Goal: Find specific page/section: Find specific page/section

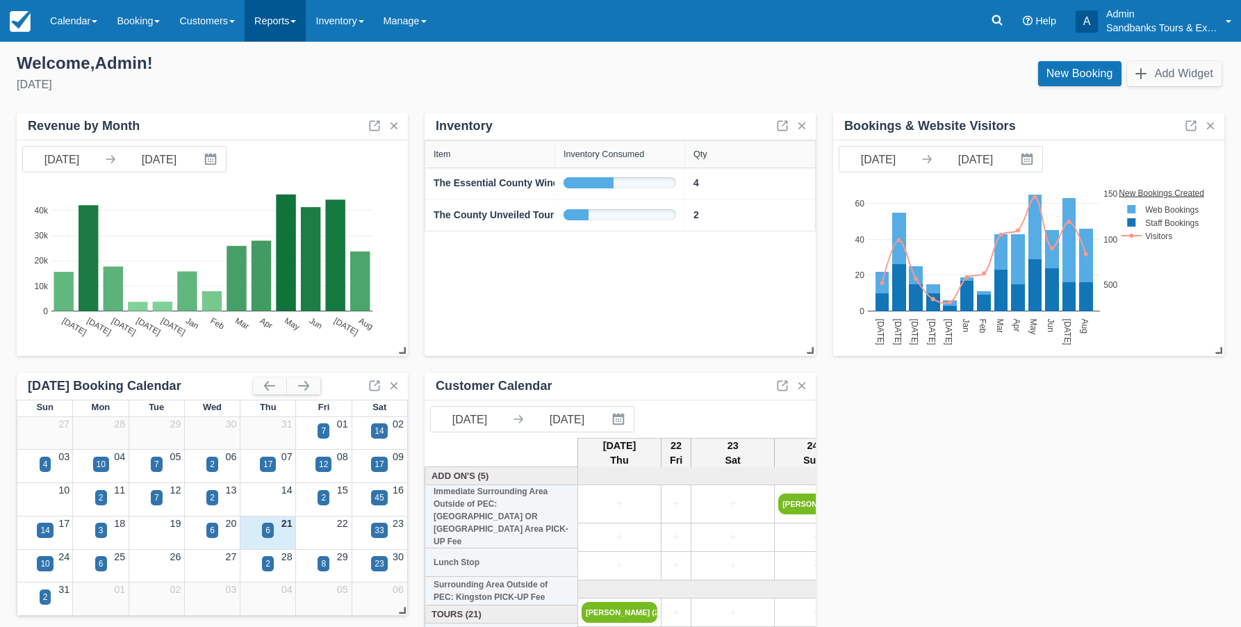
click at [289, 26] on link "Reports" at bounding box center [275, 21] width 61 height 42
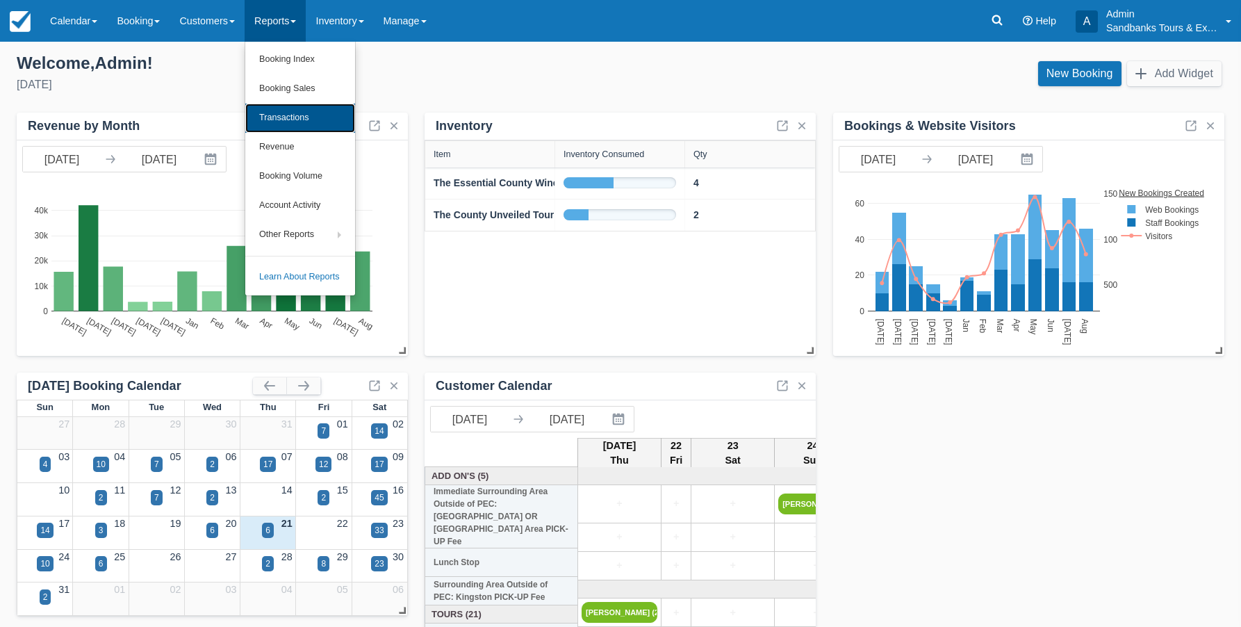
click at [306, 116] on link "Transactions" at bounding box center [300, 118] width 110 height 29
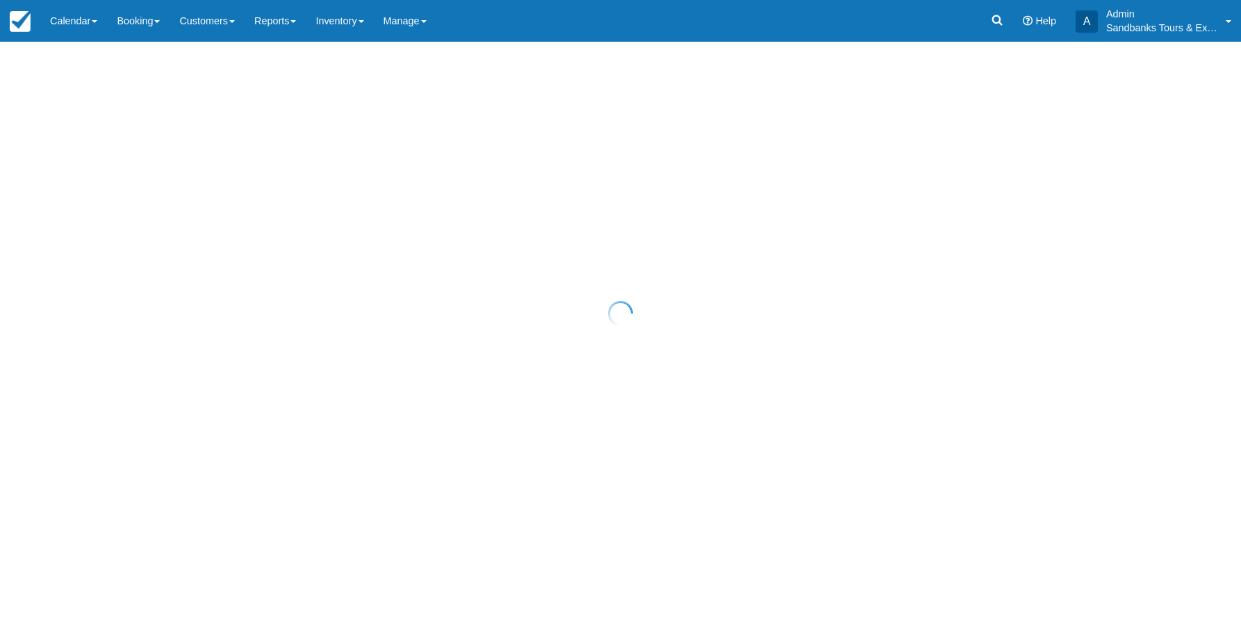
select select "10"
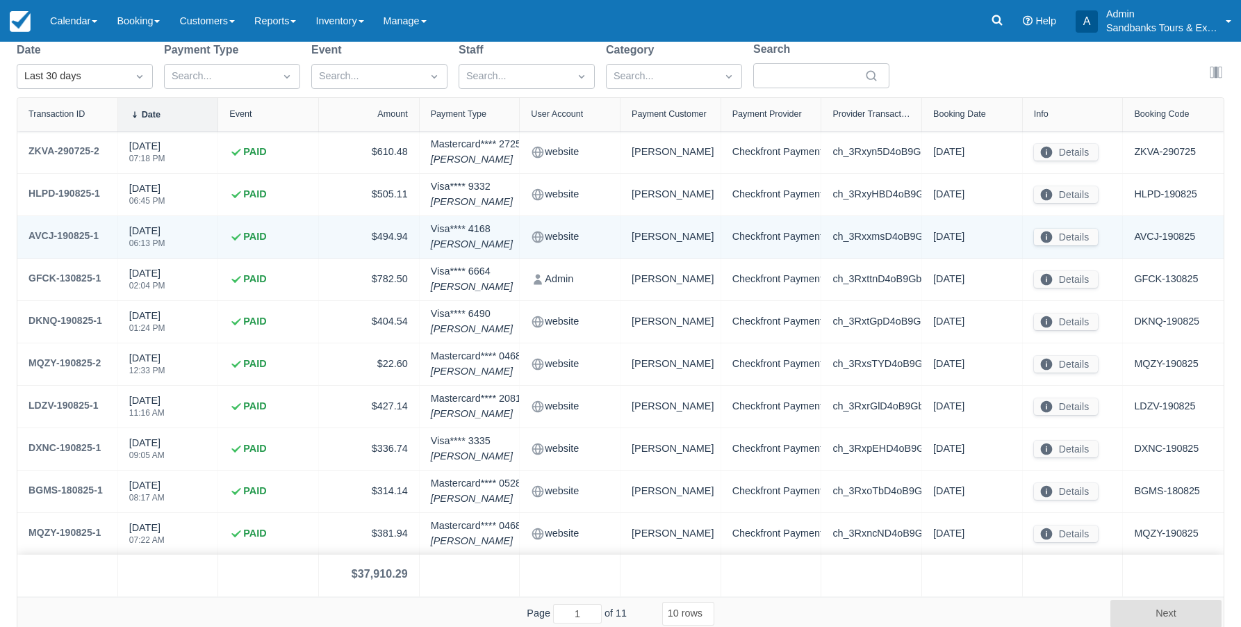
scroll to position [122, 0]
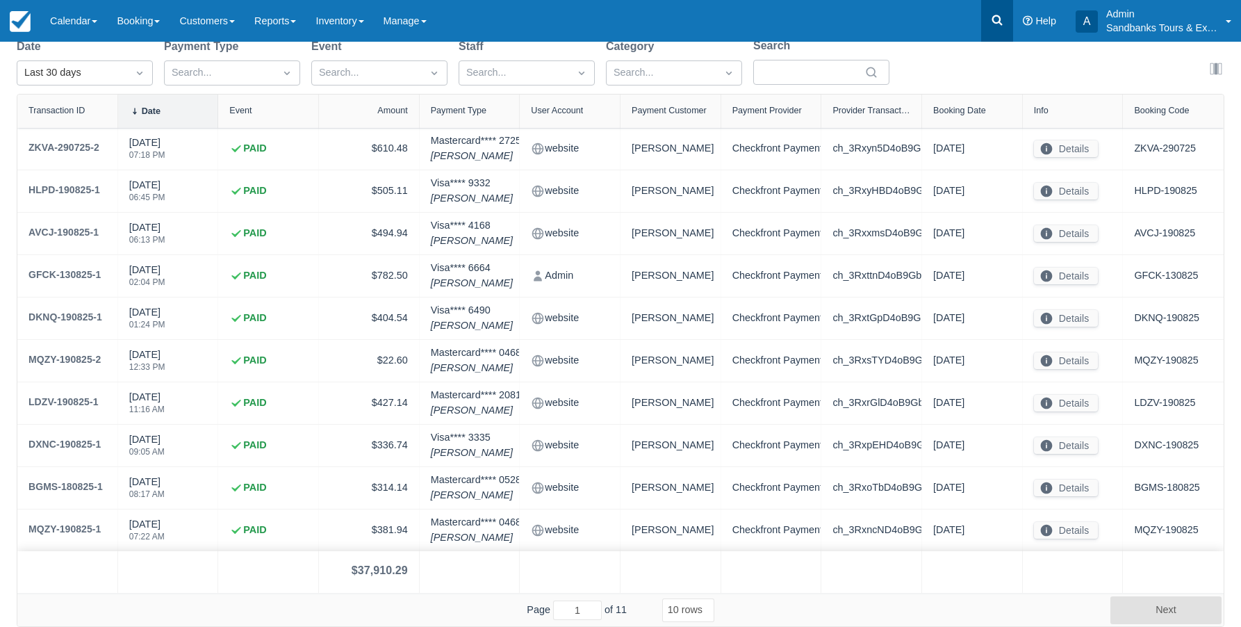
click at [993, 13] on icon at bounding box center [997, 20] width 14 height 14
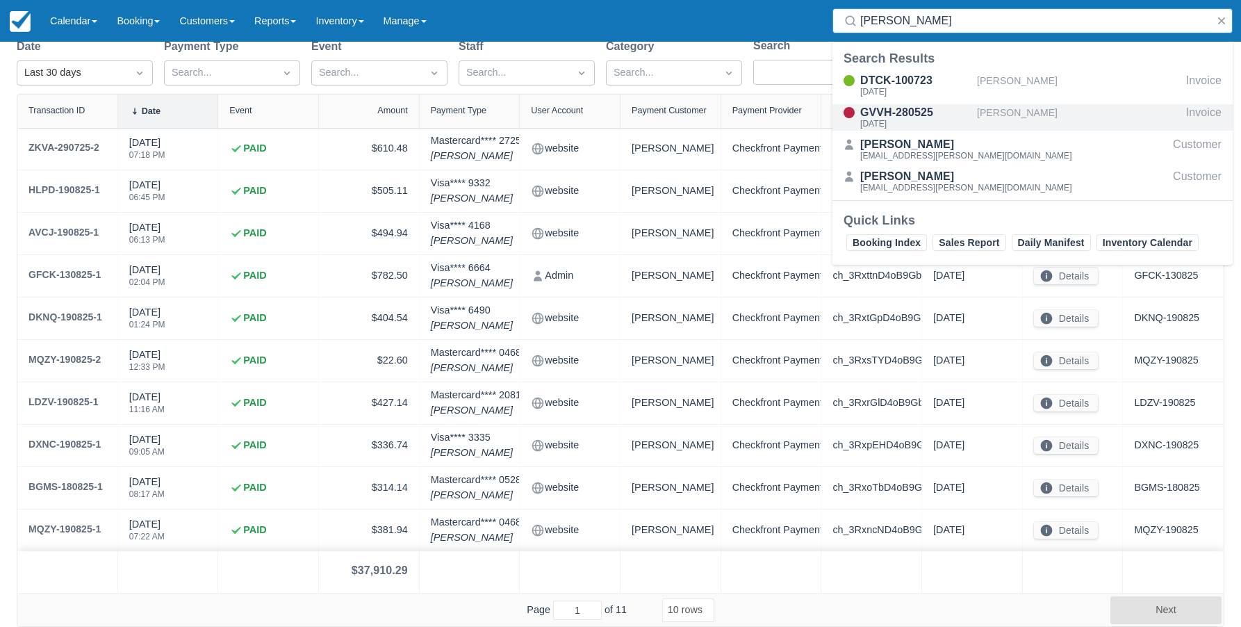
type input "talia mc"
click at [914, 108] on div "GVVH-280525" at bounding box center [915, 112] width 111 height 17
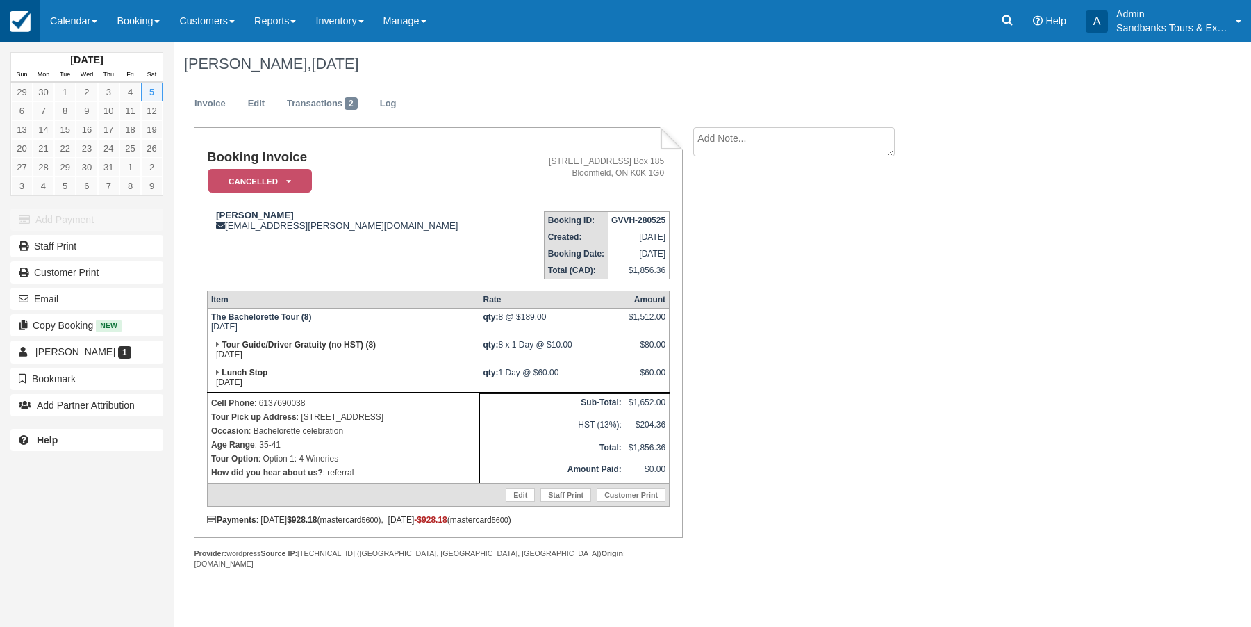
click at [24, 21] on img at bounding box center [20, 21] width 21 height 21
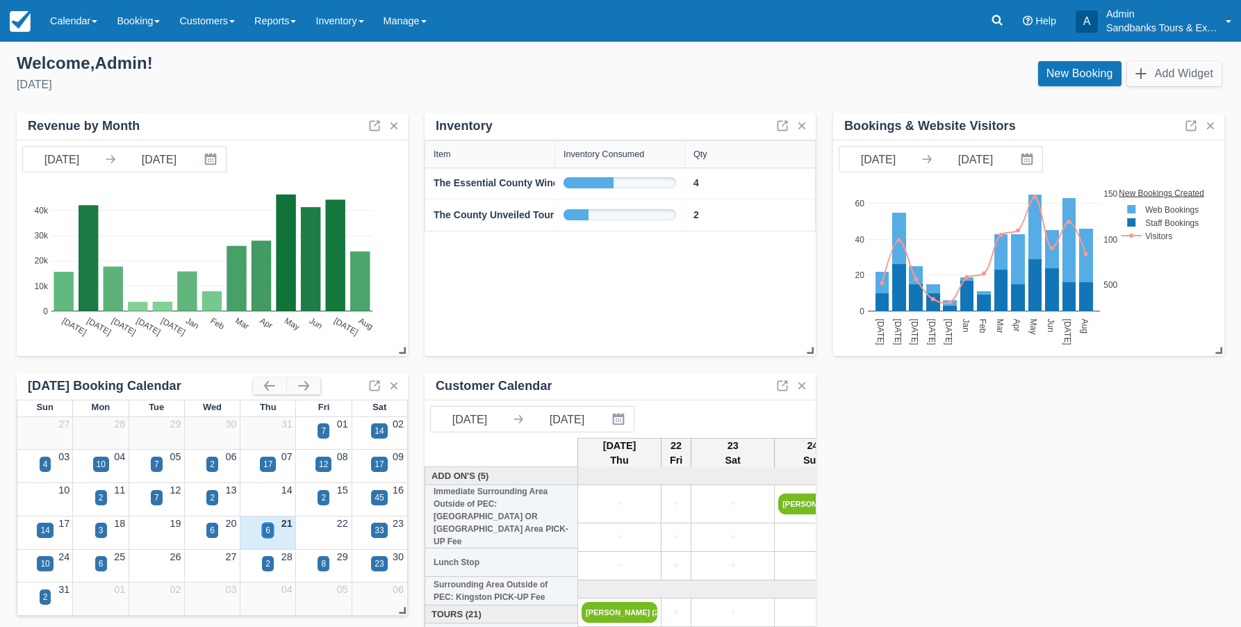
click at [270, 526] on div "6" at bounding box center [267, 530] width 5 height 13
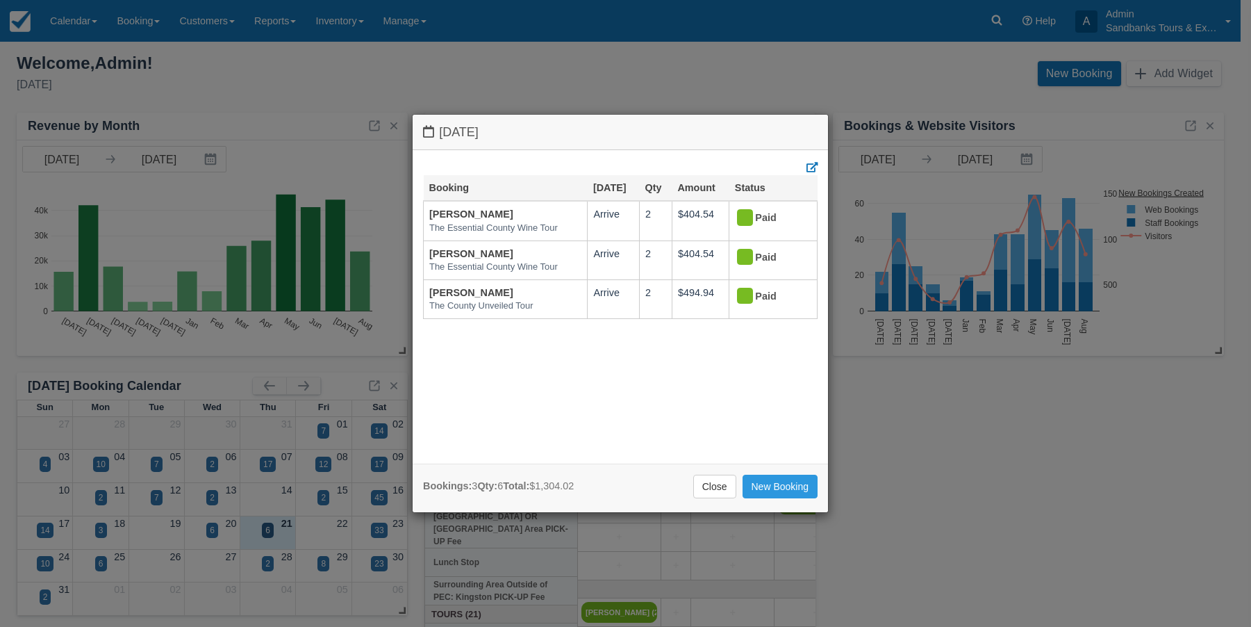
click at [205, 529] on div "Thursday August 21 2025 Booking Aug 21 Qty Amount Status Barb Cruickshank The E…" at bounding box center [625, 313] width 1251 height 627
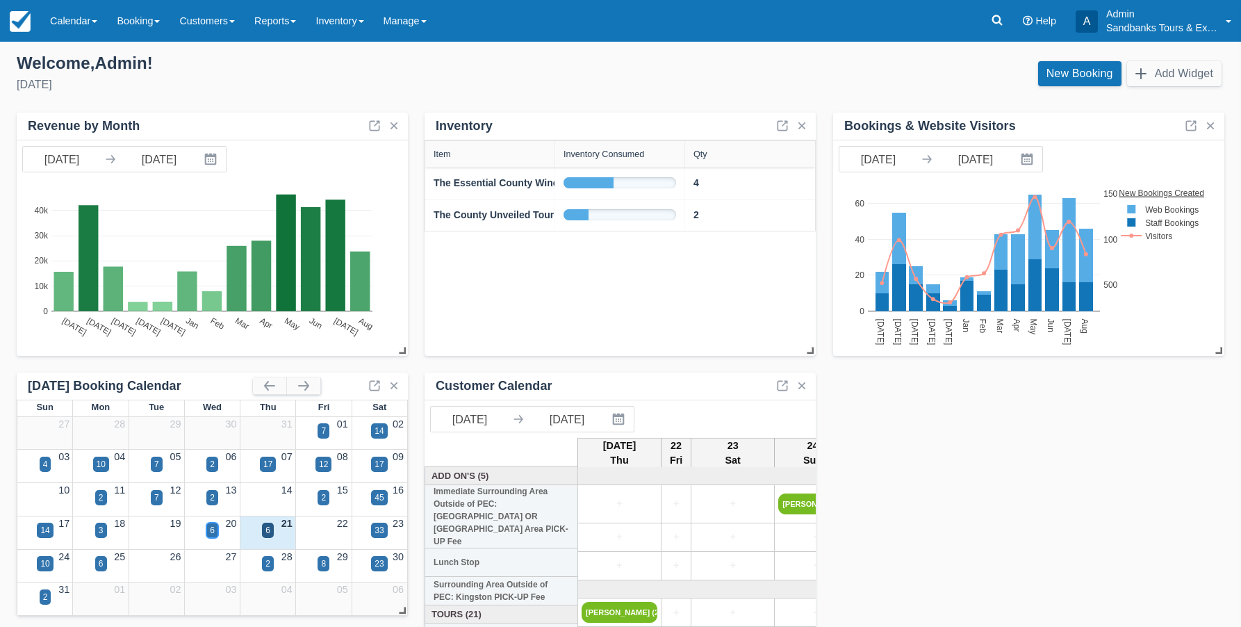
click at [213, 531] on div "6" at bounding box center [212, 530] width 5 height 13
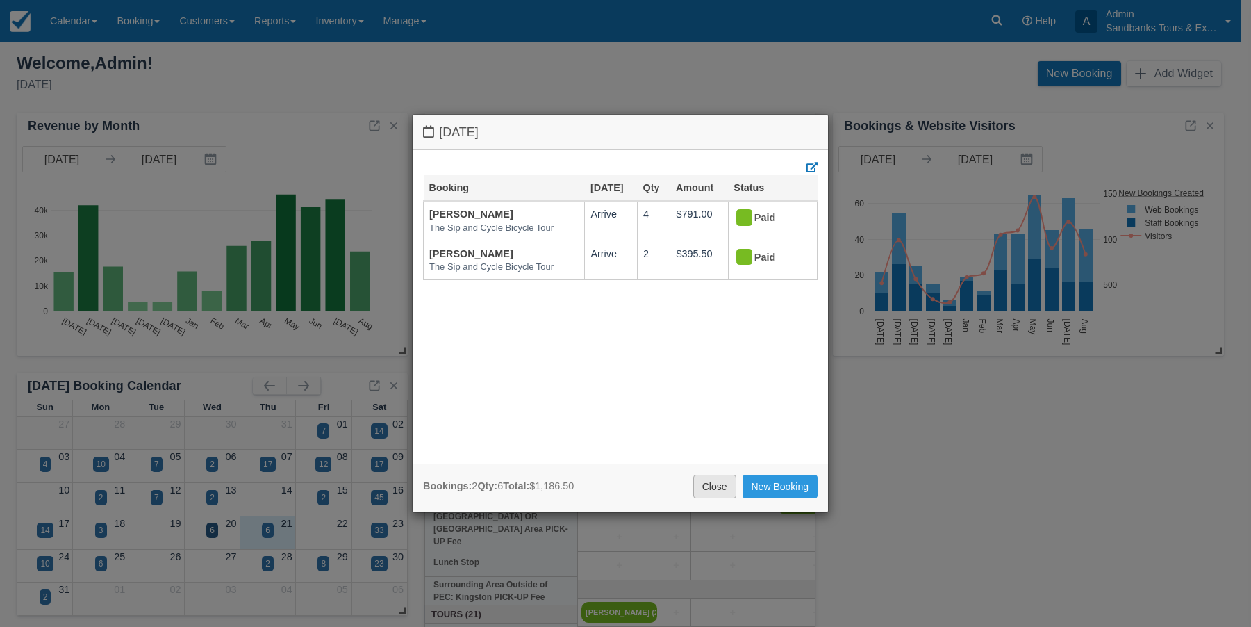
click at [706, 488] on link "Close" at bounding box center [714, 486] width 43 height 24
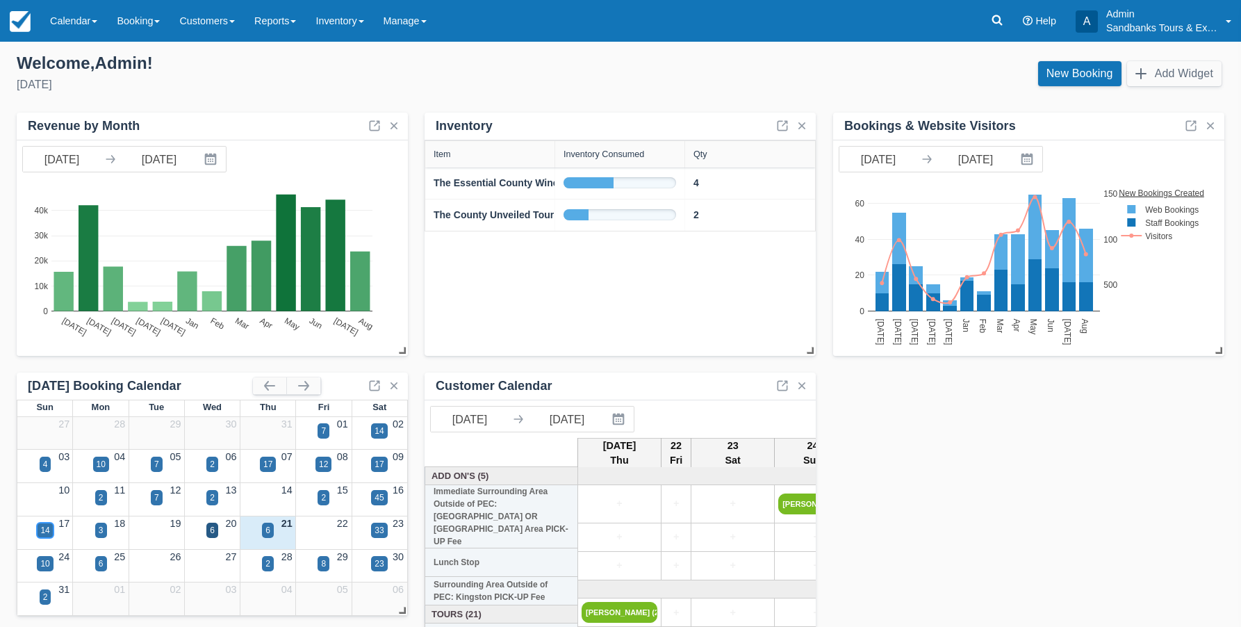
click at [46, 531] on div "14" at bounding box center [44, 530] width 9 height 13
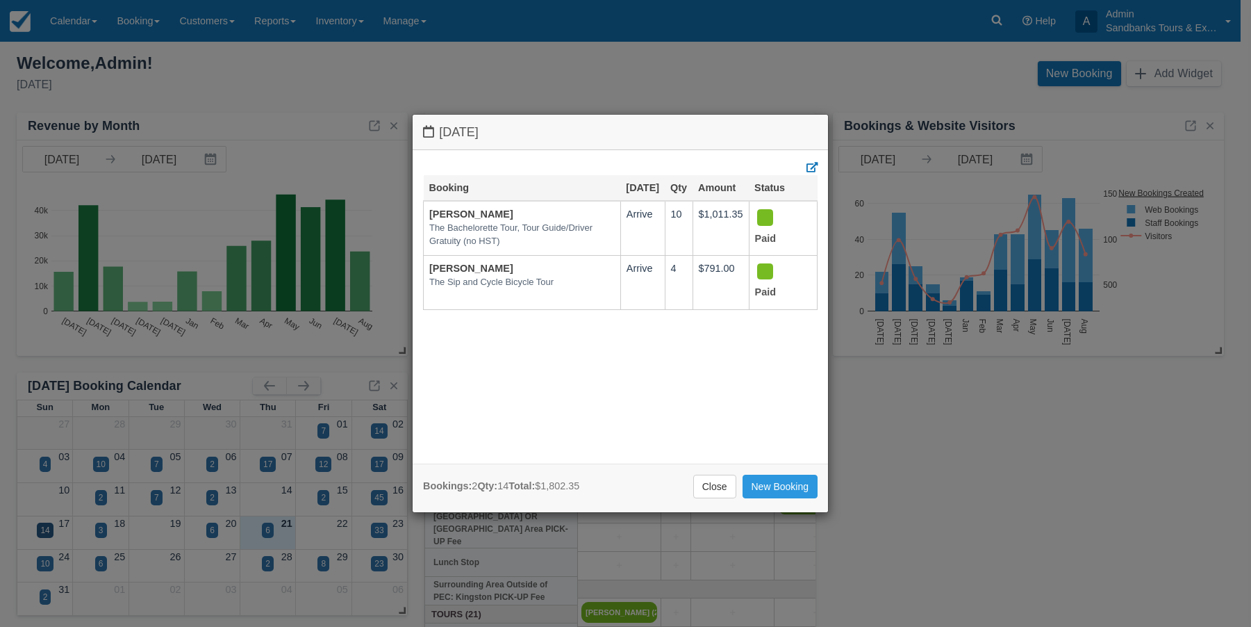
click at [104, 527] on div "Sunday August 17 2025 Booking Aug 17 Qty Amount Status Amy Dam The Bachelorette…" at bounding box center [625, 313] width 1251 height 627
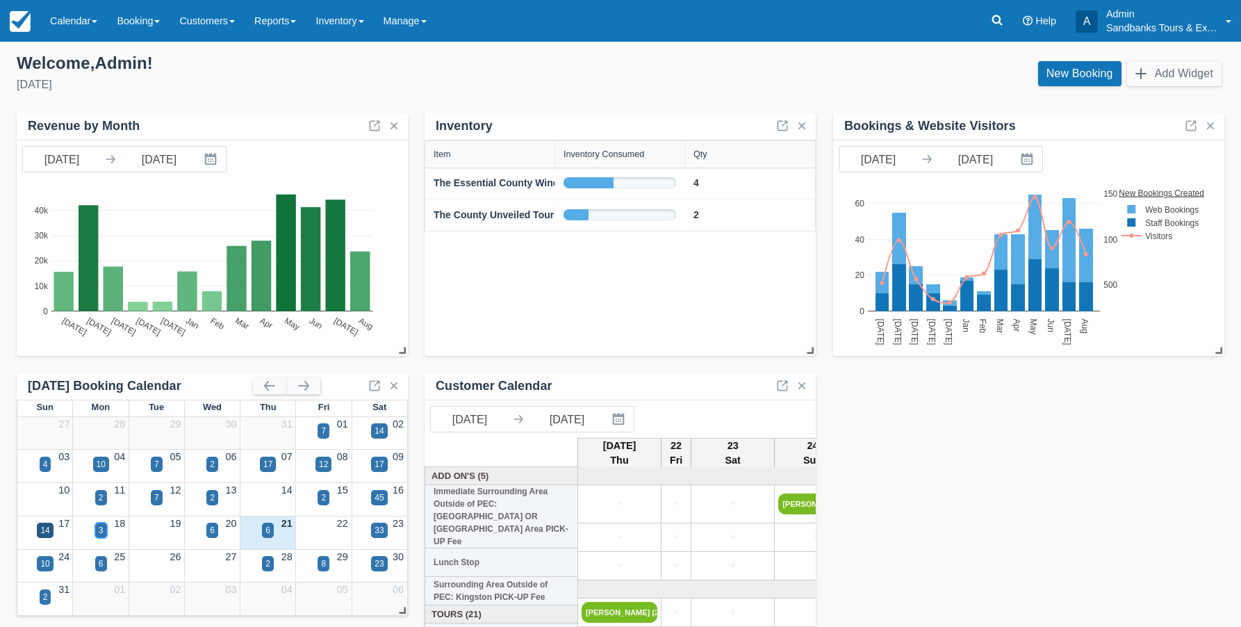
click at [104, 527] on div "3" at bounding box center [101, 529] width 12 height 15
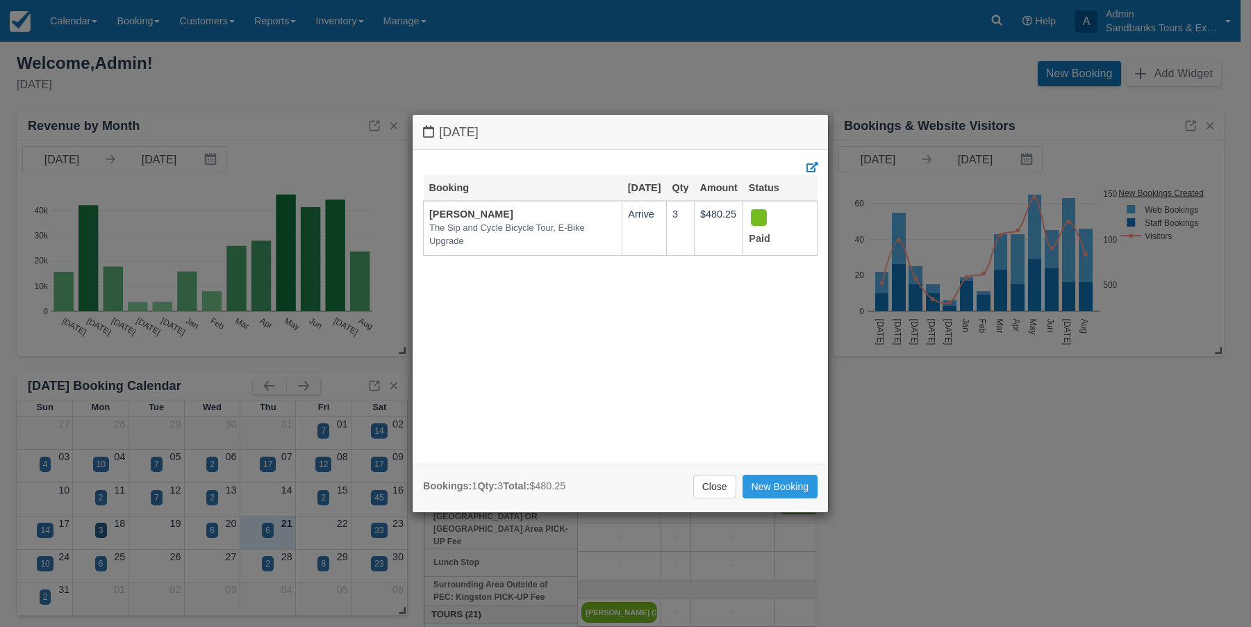
click at [215, 523] on div "Monday August 18 2025 Booking Aug 18 Qty Amount Status Kristina Decoeur The Sip…" at bounding box center [625, 313] width 1251 height 627
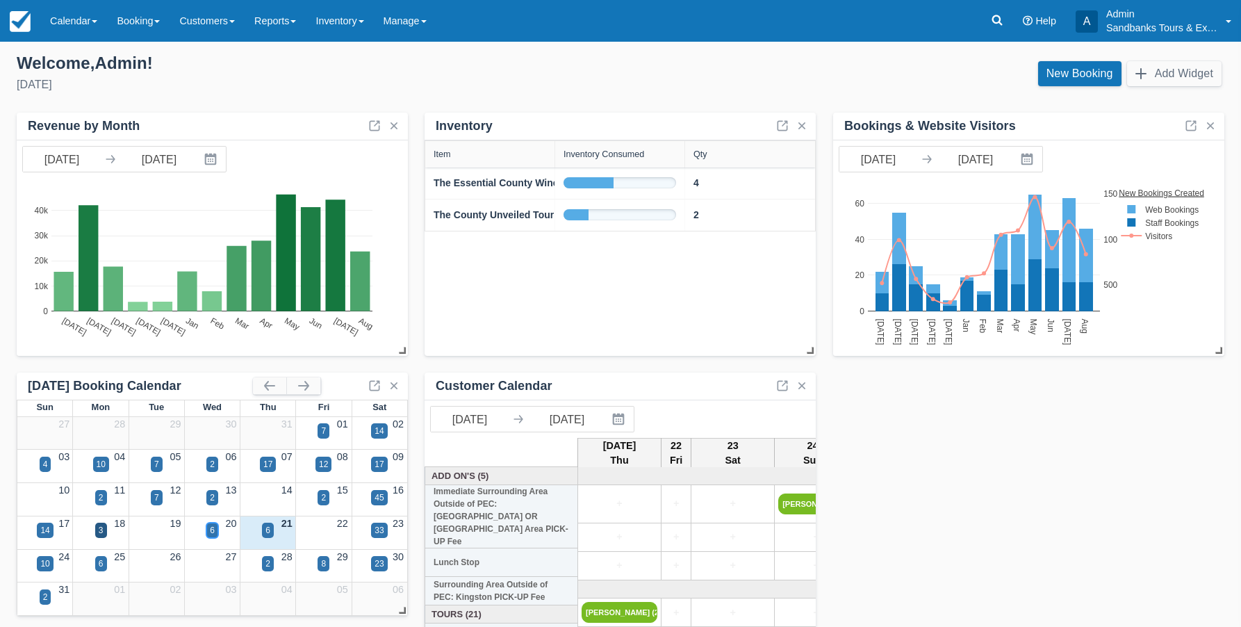
click at [215, 523] on div "6" at bounding box center [212, 529] width 12 height 15
